Goal: Transaction & Acquisition: Purchase product/service

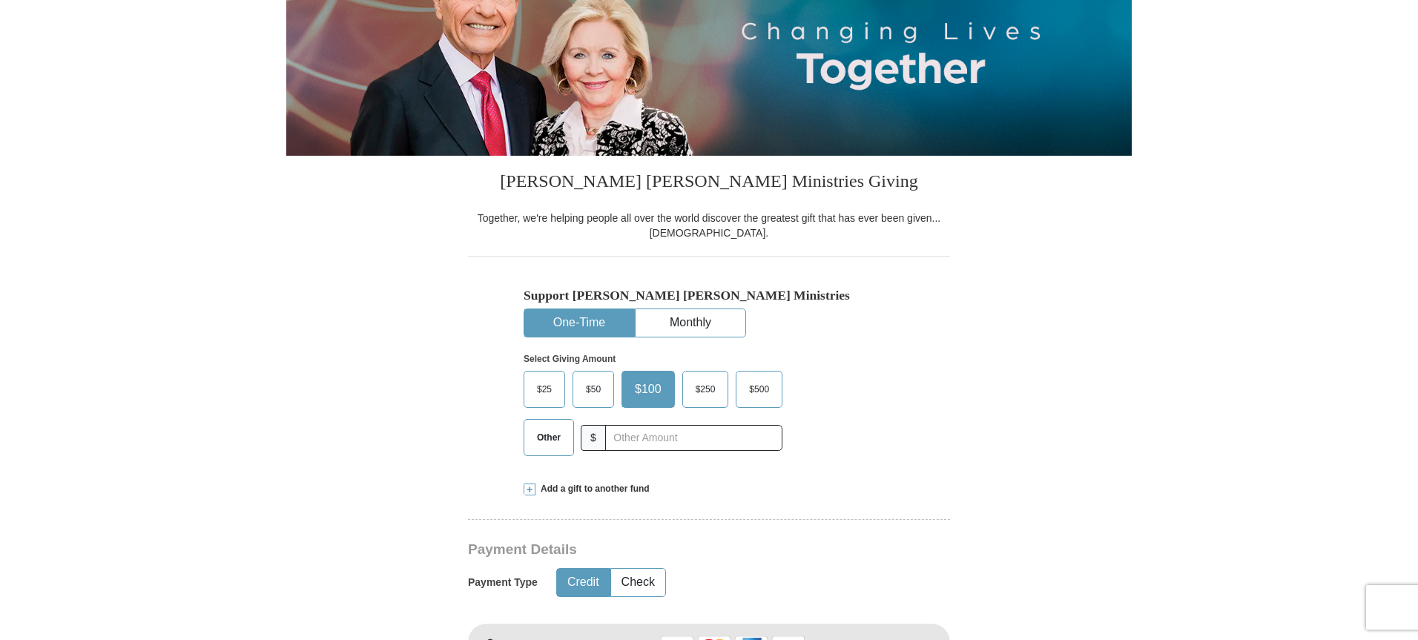
scroll to position [222, 0]
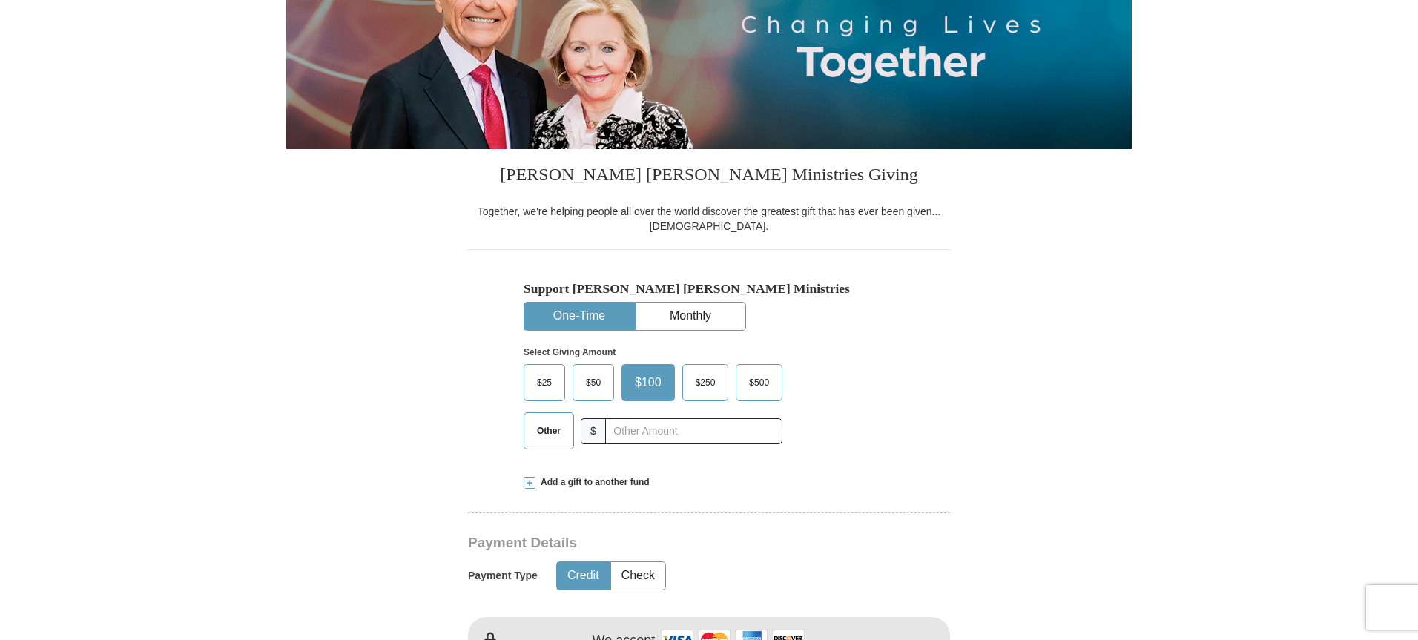
click at [552, 377] on span "$25" at bounding box center [544, 383] width 30 height 22
click at [0, 0] on input "$25" at bounding box center [0, 0] width 0 height 0
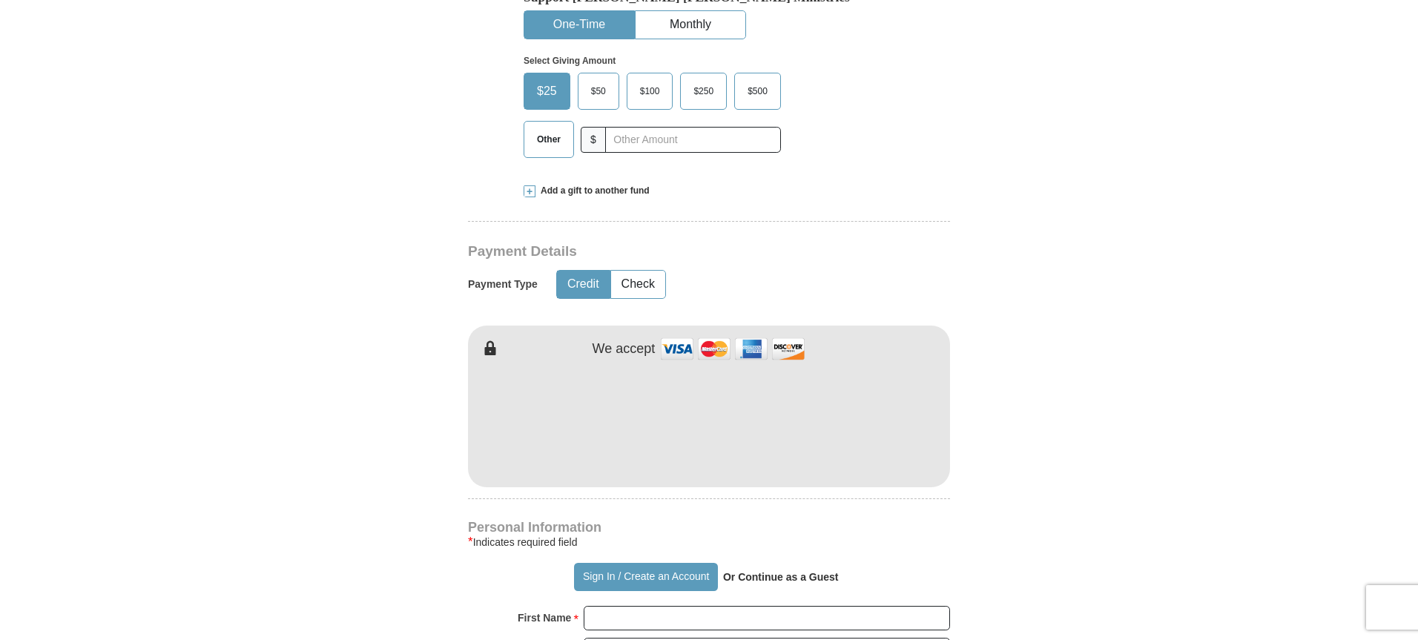
scroll to position [519, 0]
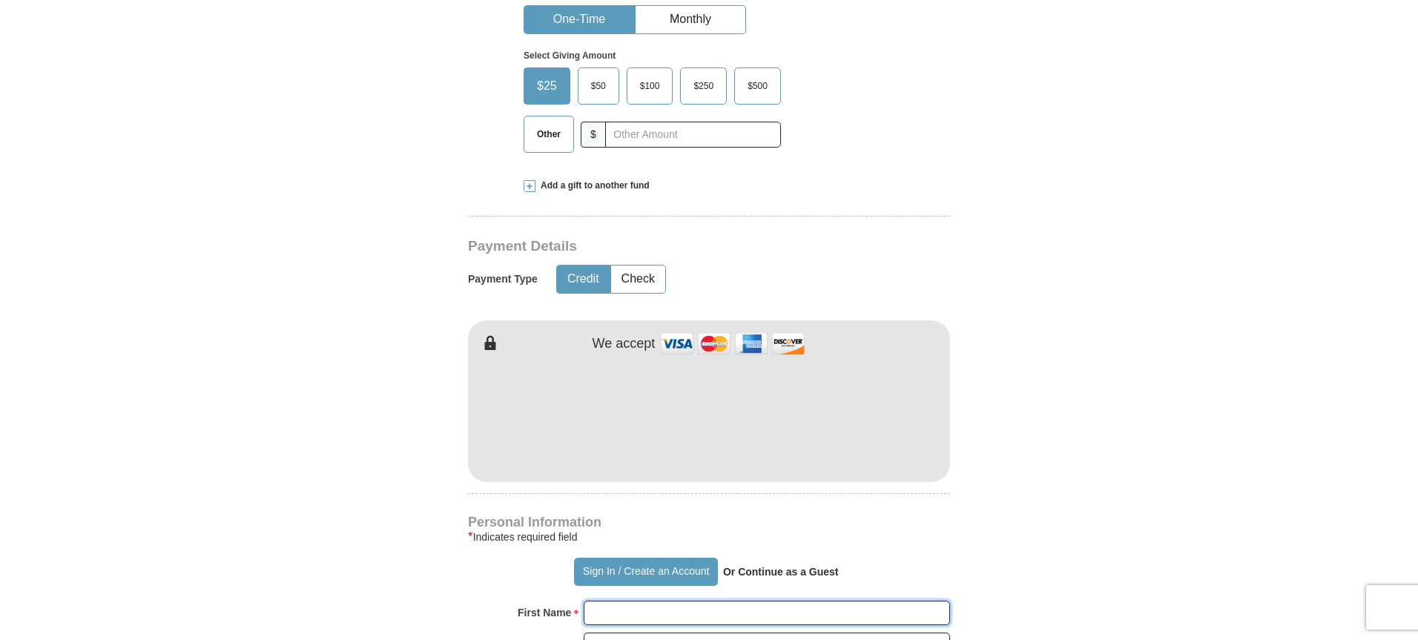
type input "[PERSON_NAME]"
click at [408, 395] on form "Already have an account? Sign in for faster giving. Don't have an account? Crea…" at bounding box center [708, 449] width 845 height 1819
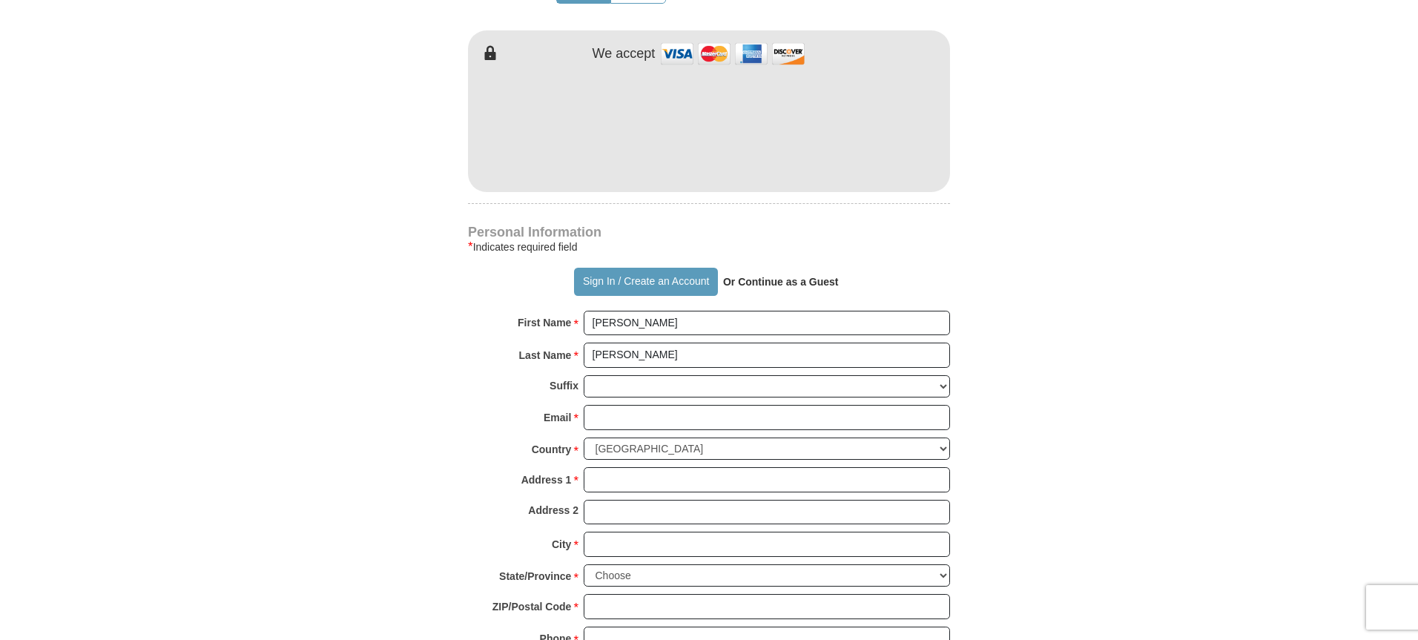
scroll to position [816, 0]
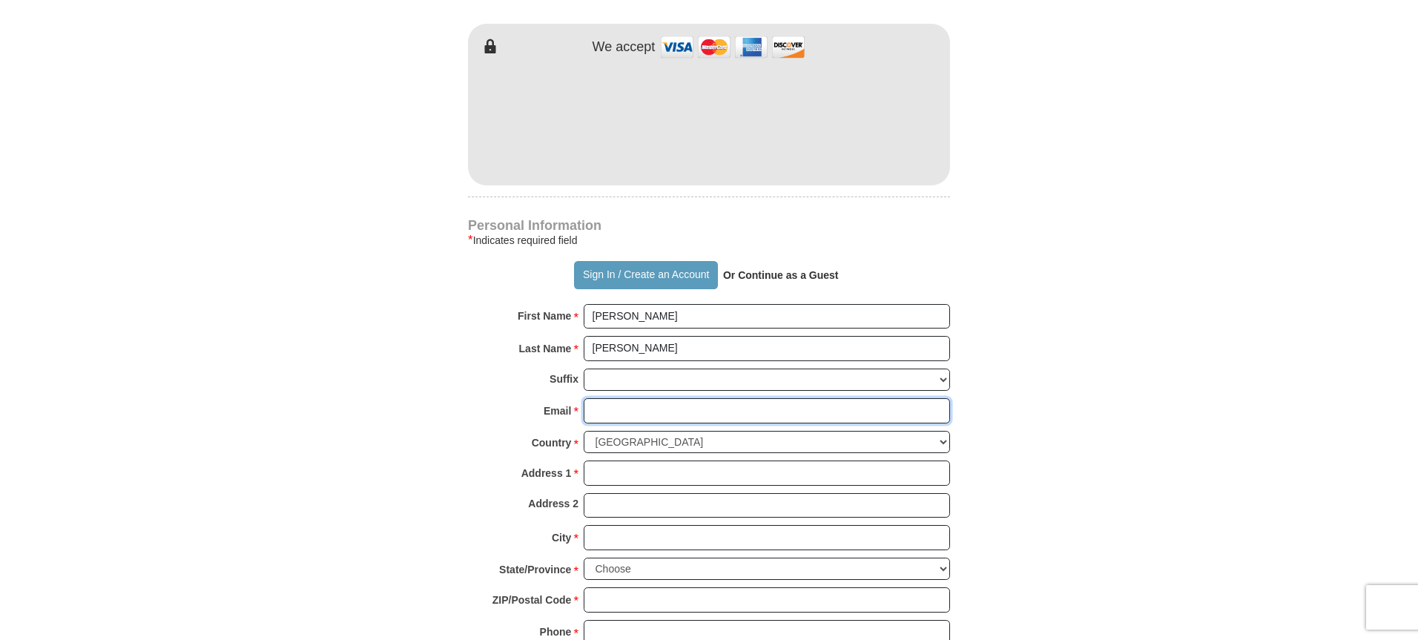
click at [605, 414] on input "Email *" at bounding box center [767, 410] width 366 height 25
type input "[EMAIL_ADDRESS][DOMAIN_NAME]"
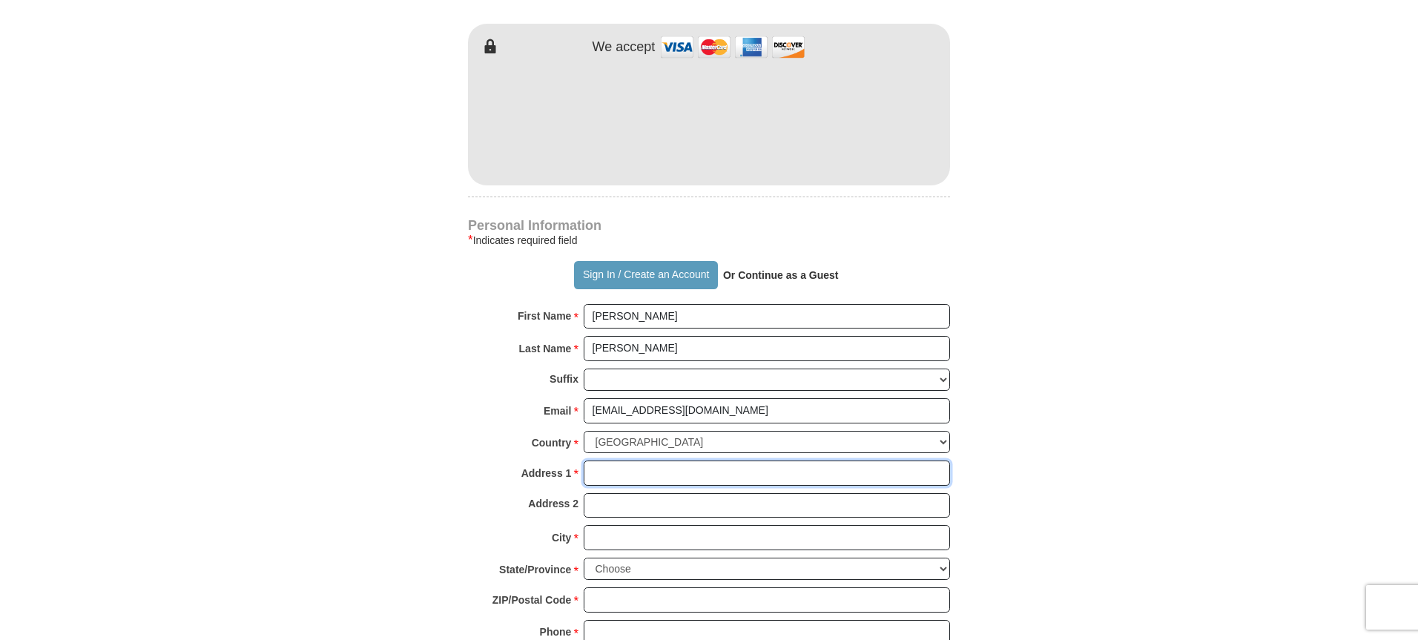
type input "[STREET_ADDRESS]"
type input "Lansing"
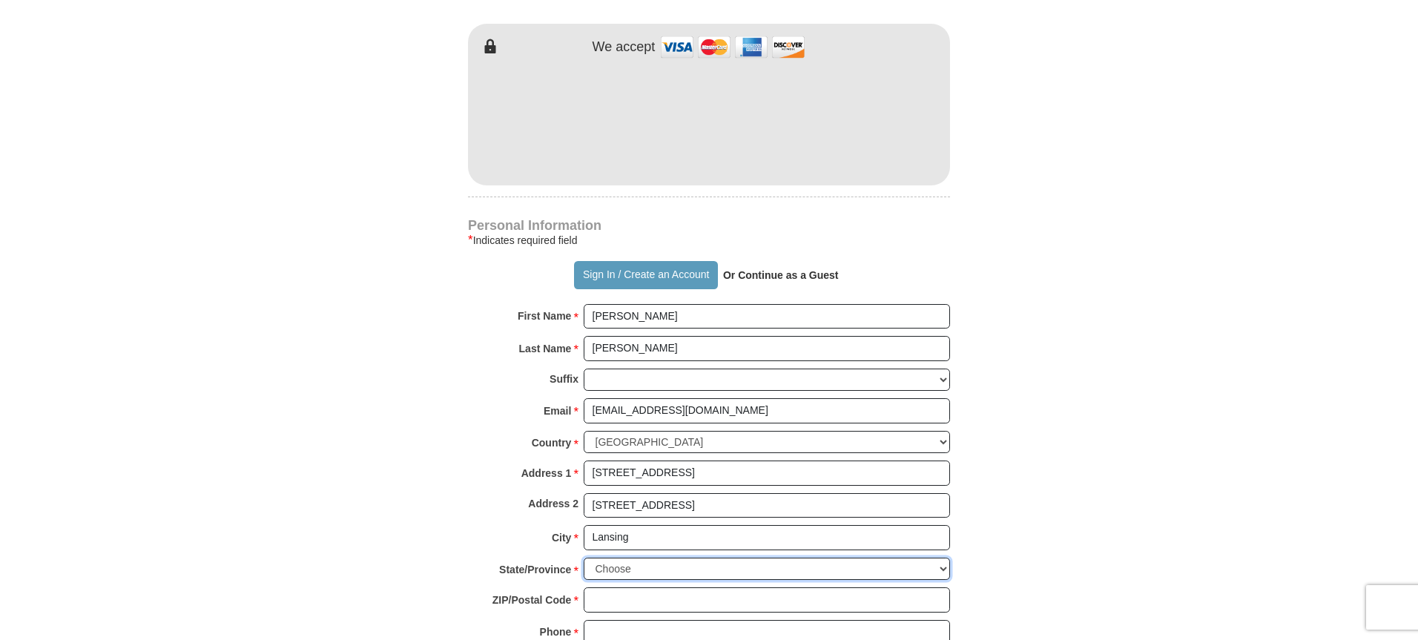
select select "MI"
type input "48910"
type input "5175990149"
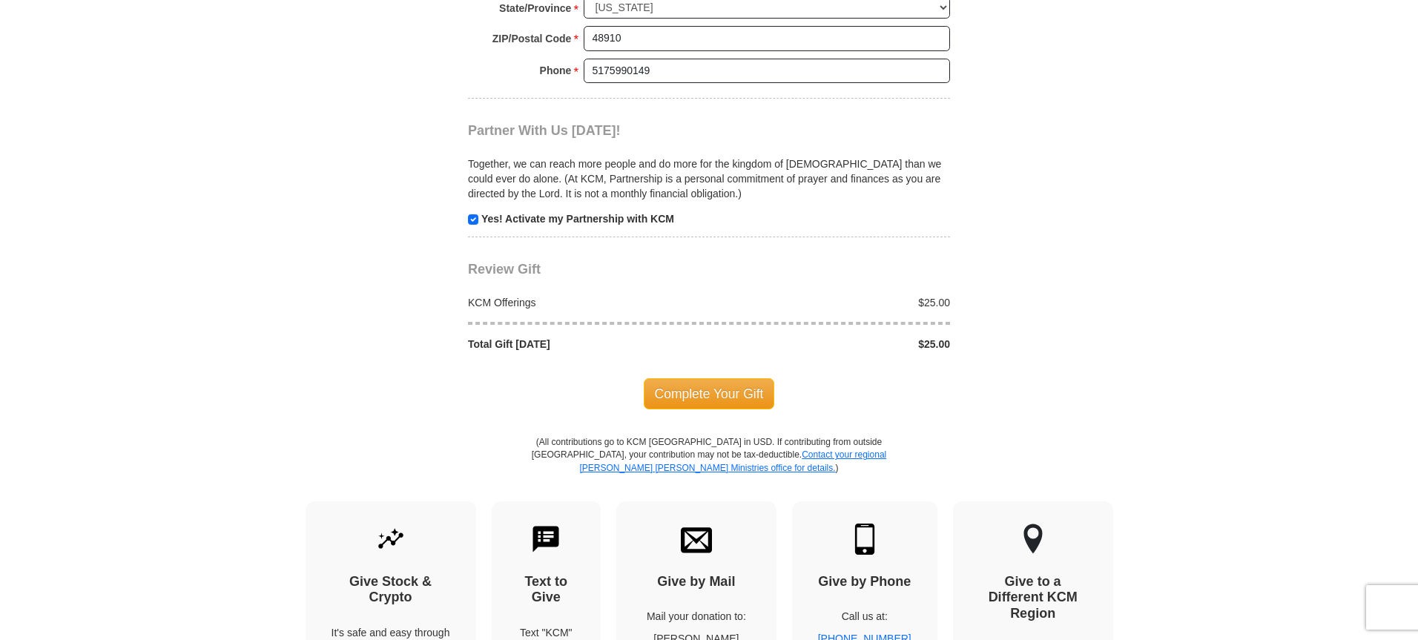
scroll to position [1409, 0]
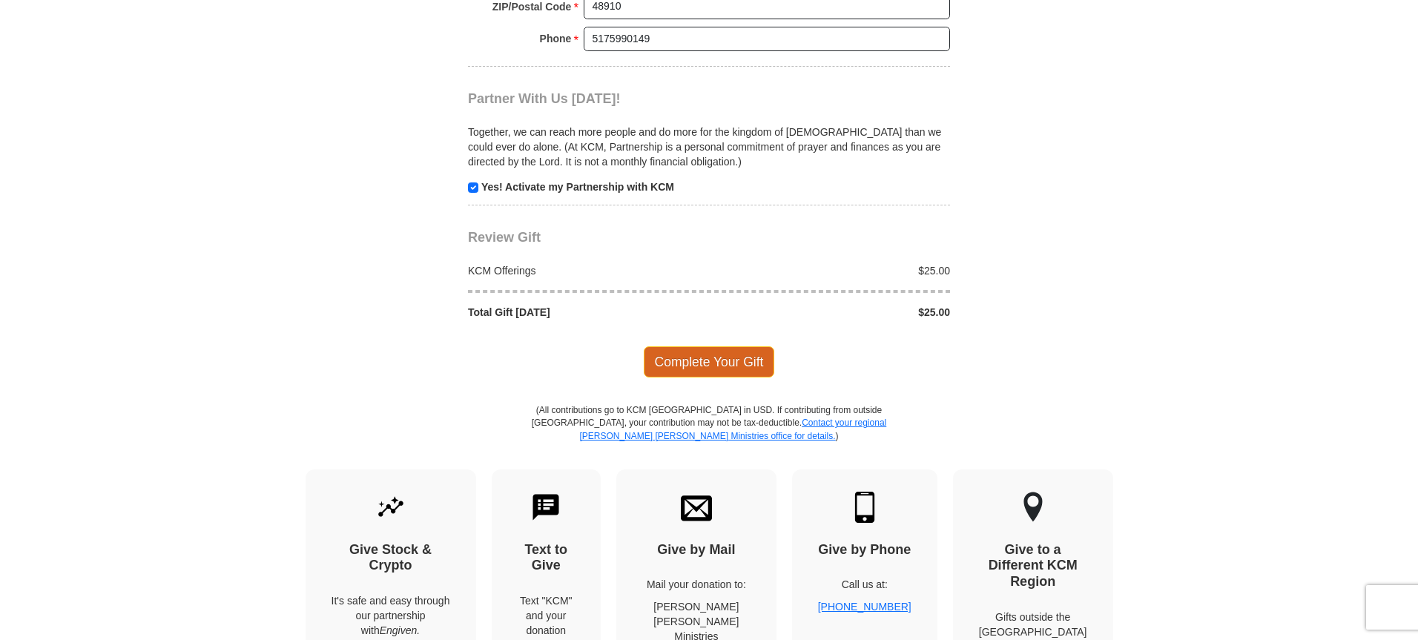
click at [709, 364] on span "Complete Your Gift" at bounding box center [709, 361] width 131 height 31
